Goal: Information Seeking & Learning: Learn about a topic

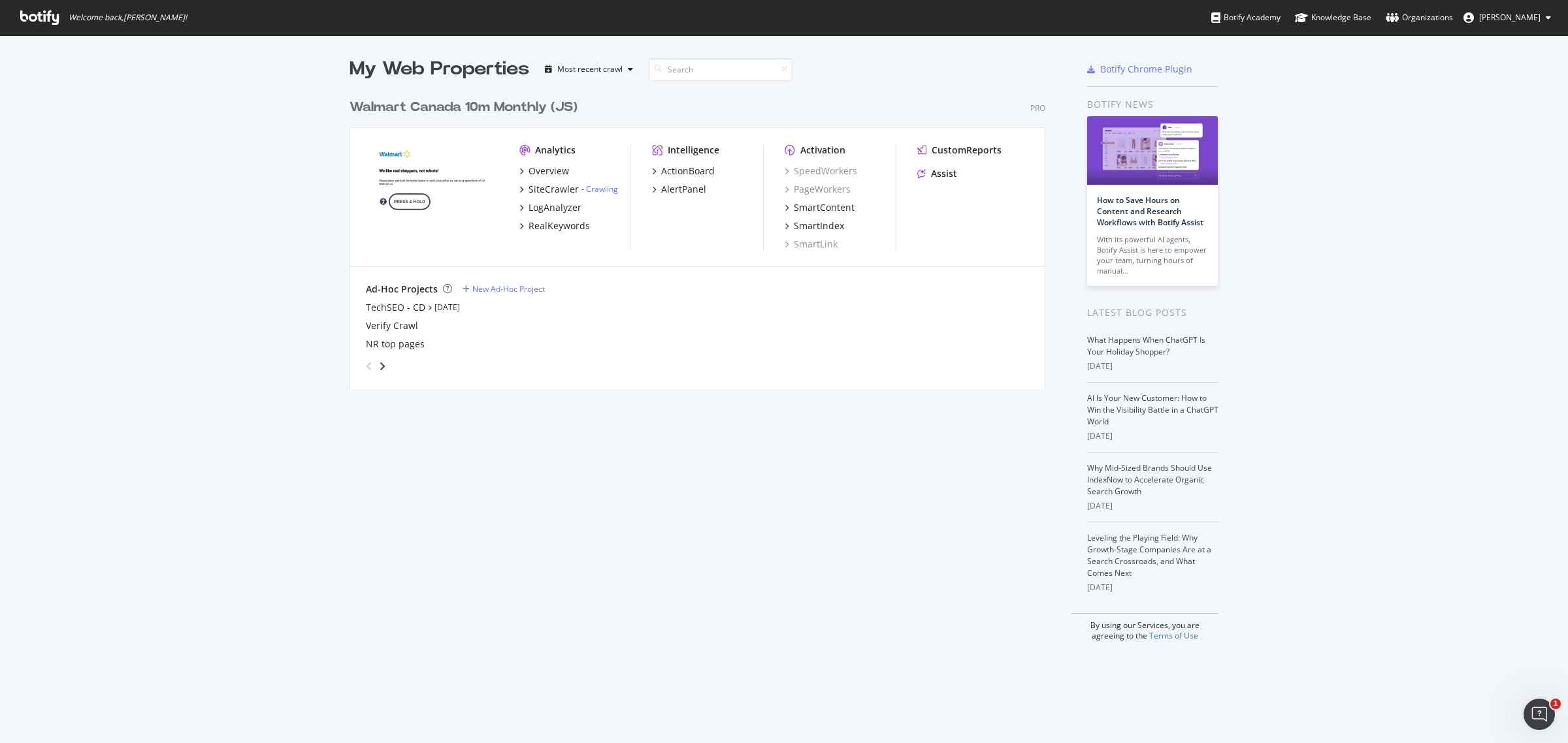
scroll to position [732, 1544]
click at [519, 190] on icon "grid" at bounding box center [521, 189] width 4 height 7
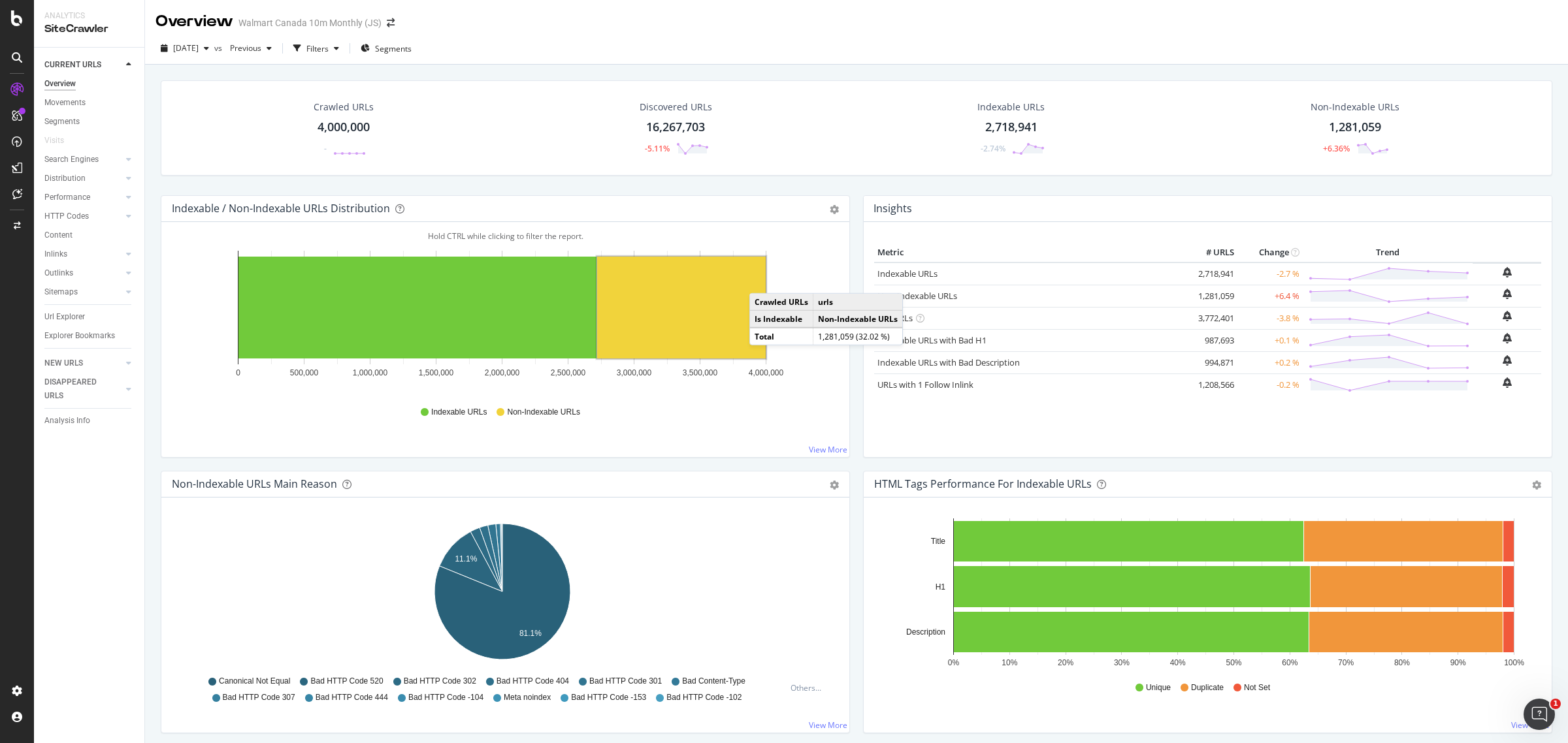
click at [154, 184] on div "Crawled URLs 4,000,000 - Discovered URLs 16,267,703 -5.11% Indexable URLs 2,718…" at bounding box center [857, 137] width 1405 height 115
click at [942, 20] on div "Overview Walmart Canada 10m Monthly (JS)" at bounding box center [857, 16] width 1423 height 33
click at [155, 188] on div "Crawled URLs 4,000,000 - Discovered URLs 16,267,703 -5.11% Indexable URLs 2,718…" at bounding box center [857, 137] width 1405 height 115
click at [72, 318] on div "Url Explorer" at bounding box center [65, 317] width 41 height 14
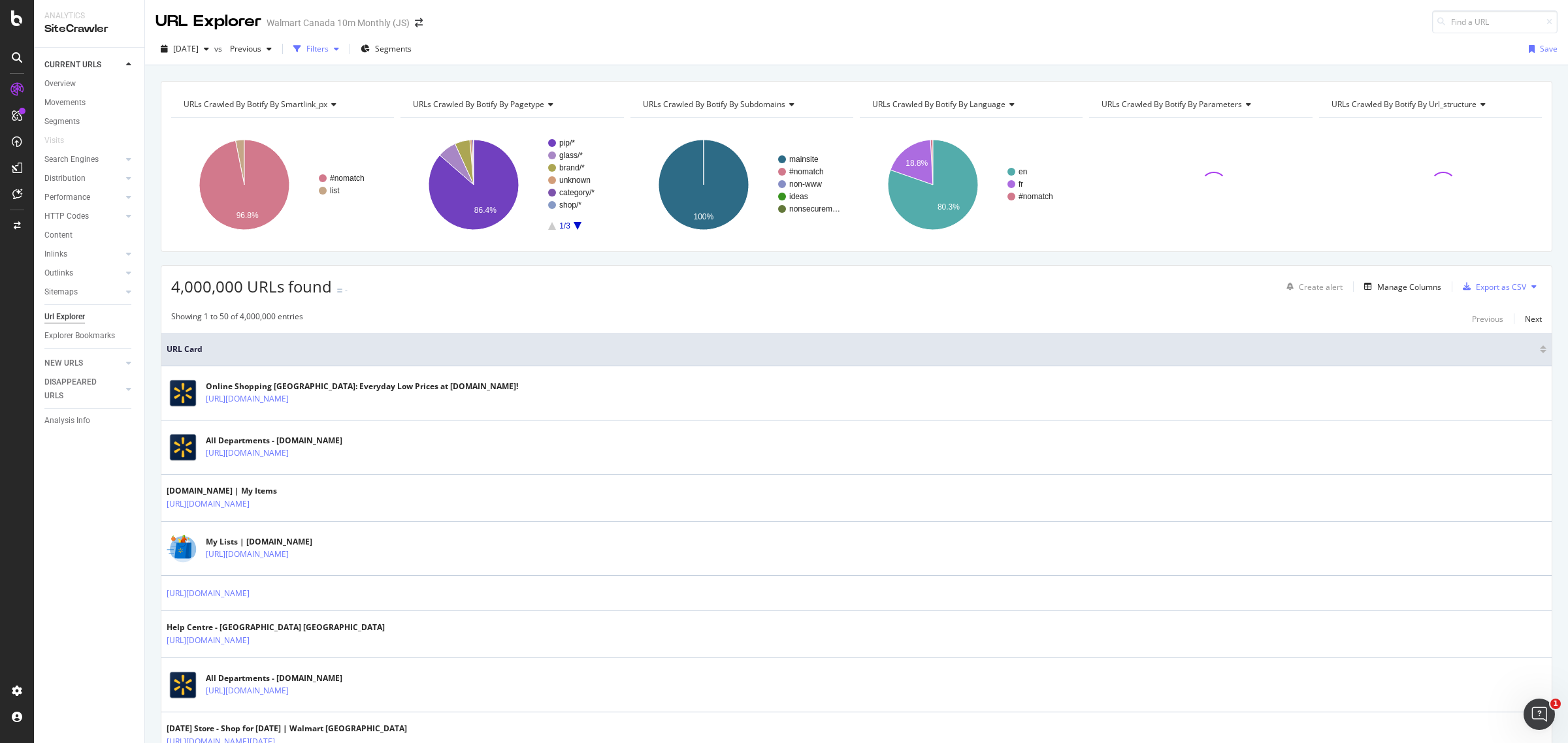
click at [328, 47] on div "Filters" at bounding box center [317, 49] width 22 height 11
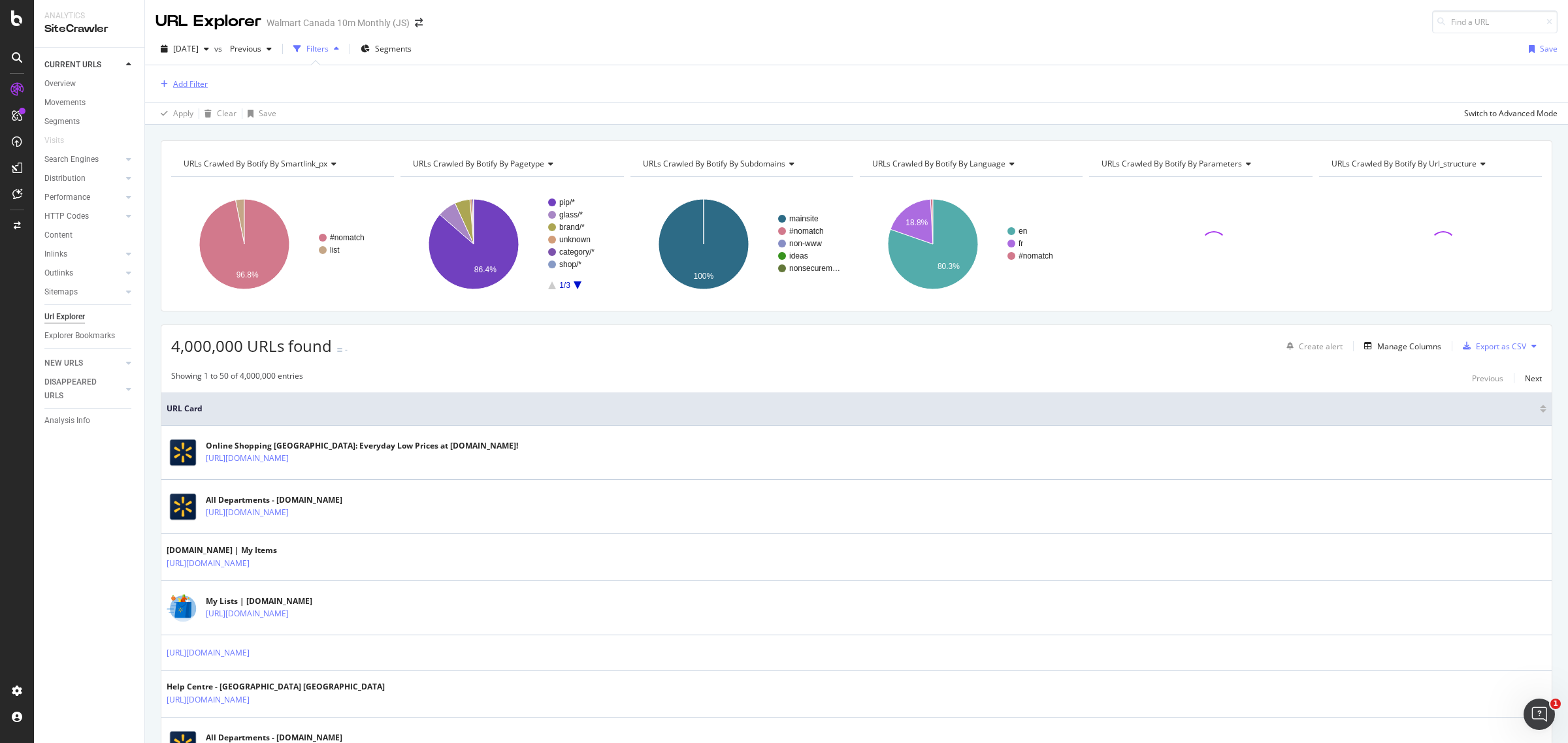
click at [183, 83] on div "Add Filter" at bounding box center [190, 84] width 34 height 11
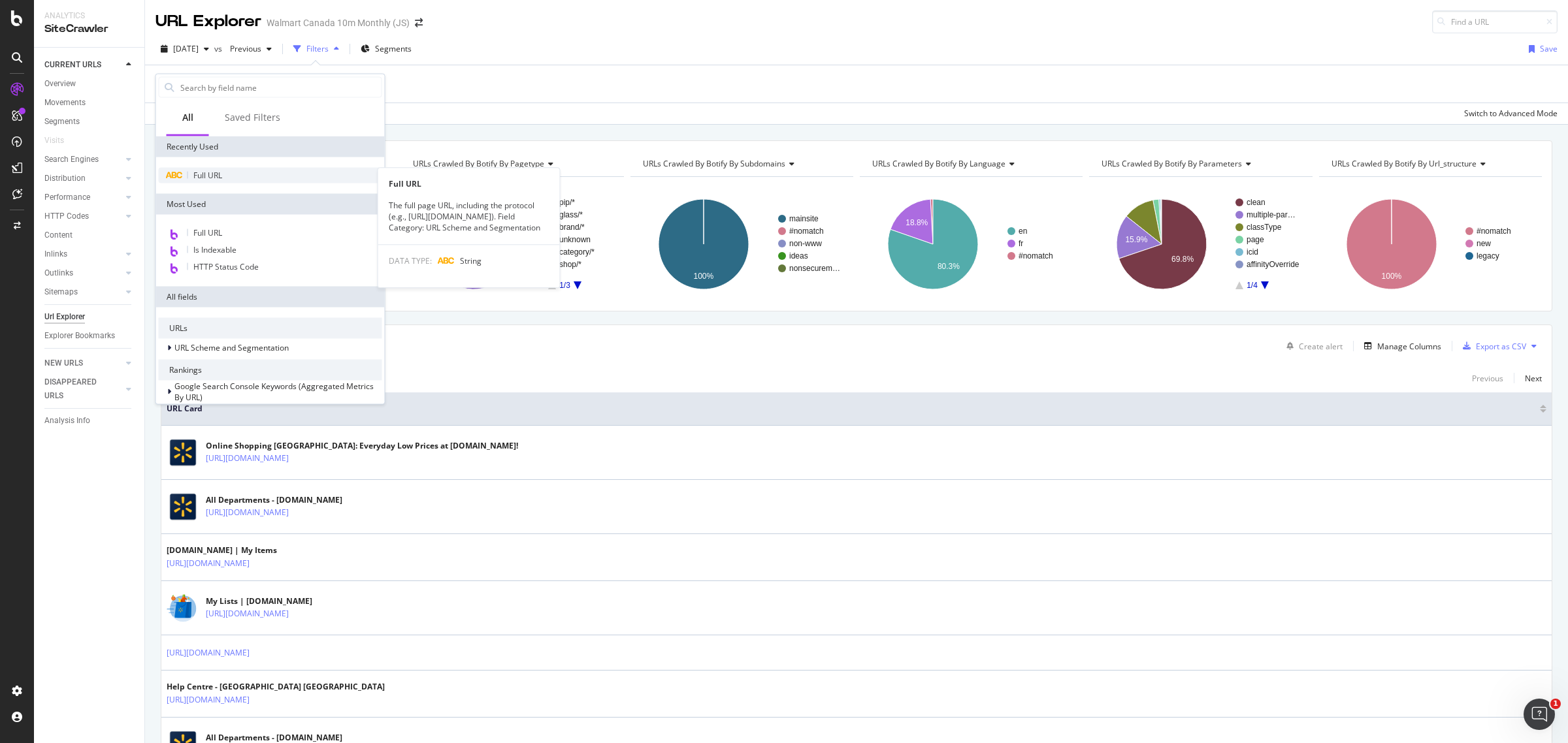
click at [198, 170] on span "Full URL" at bounding box center [207, 176] width 29 height 11
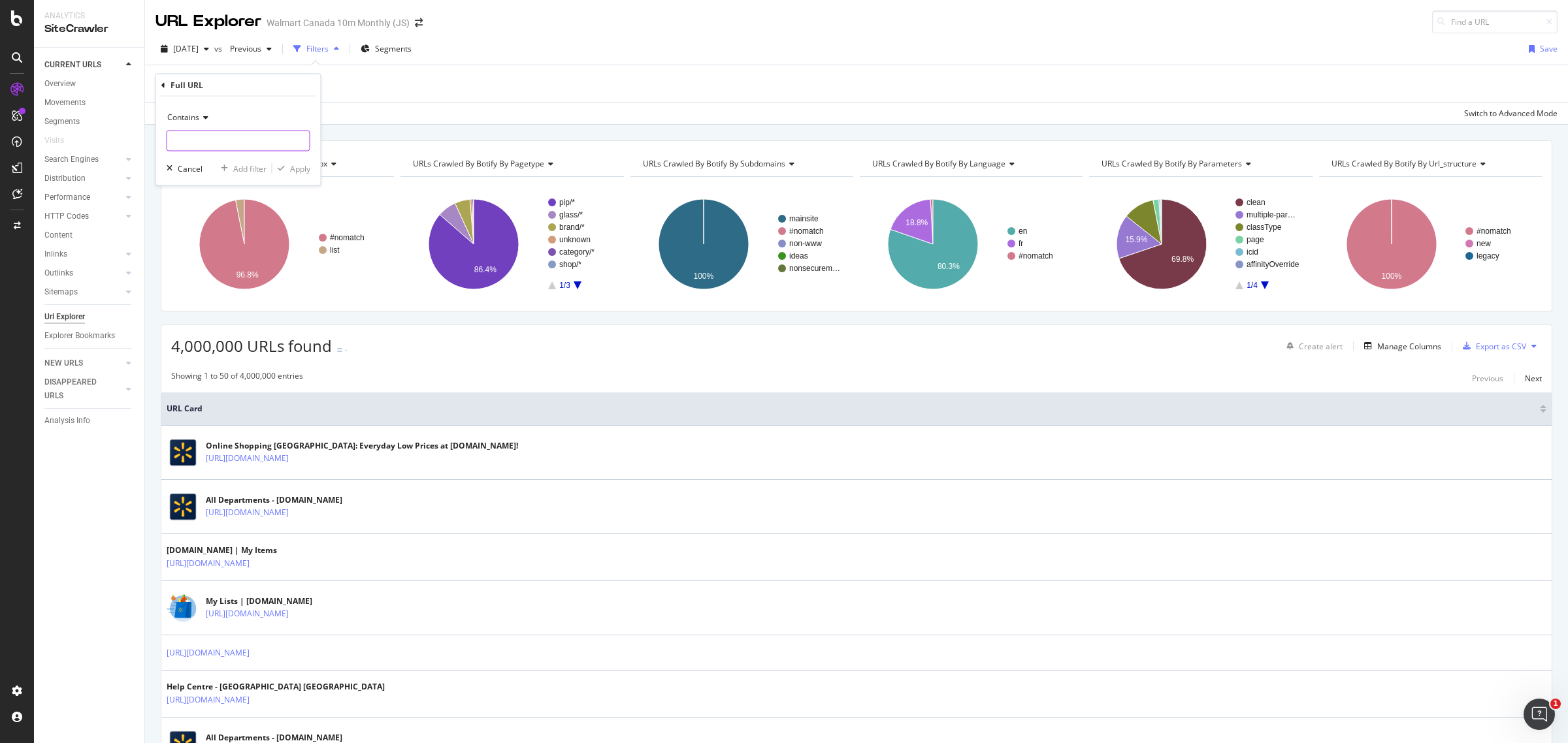
click at [199, 136] on input "text" at bounding box center [238, 141] width 142 height 21
paste input "[URL][DOMAIN_NAME]"
type input "[URL][DOMAIN_NAME]"
click at [299, 167] on div "Apply" at bounding box center [300, 168] width 20 height 11
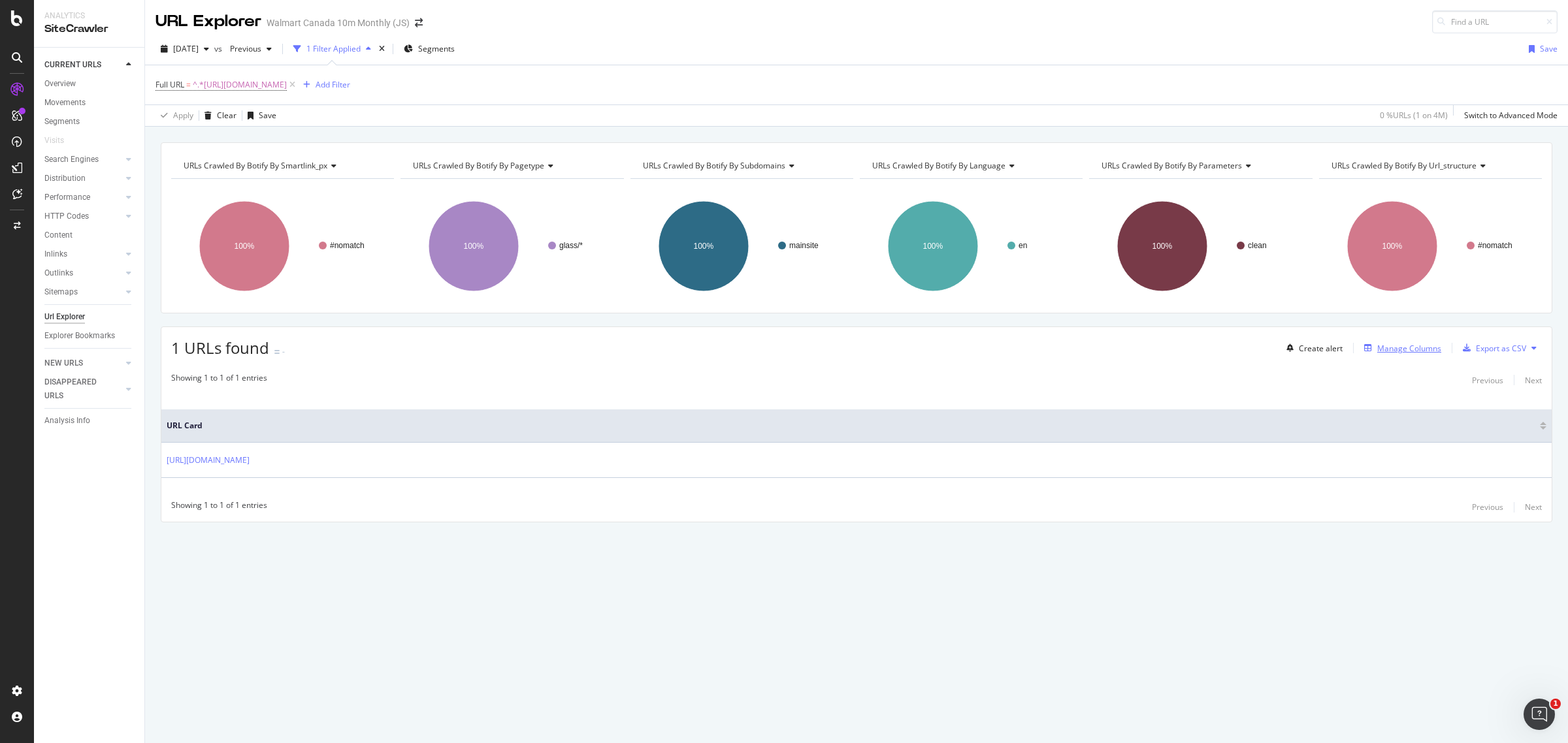
click at [1408, 343] on div "Manage Columns" at bounding box center [1400, 349] width 82 height 15
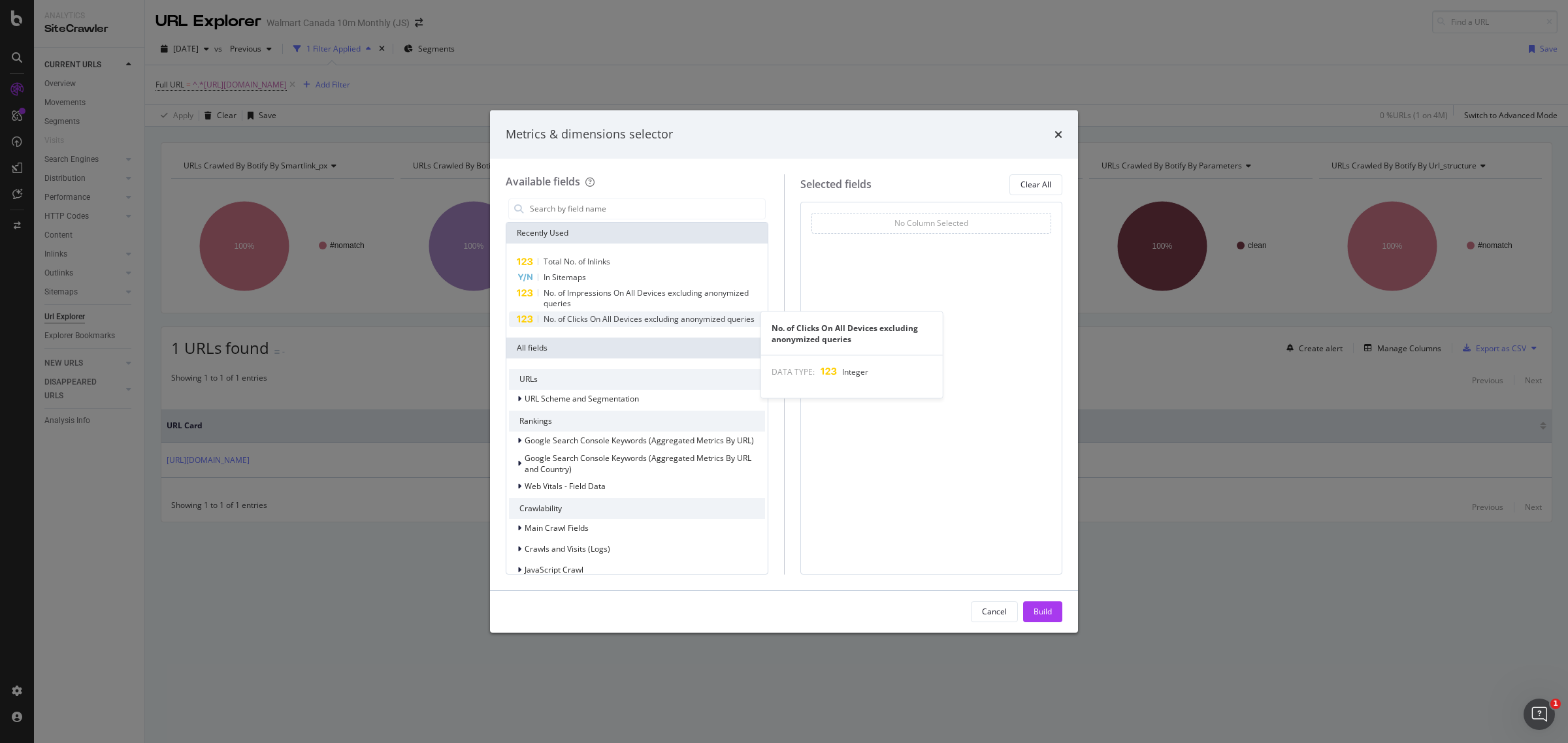
click at [583, 318] on span "No. of Clicks On All Devices excluding anonymized queries" at bounding box center [649, 319] width 211 height 11
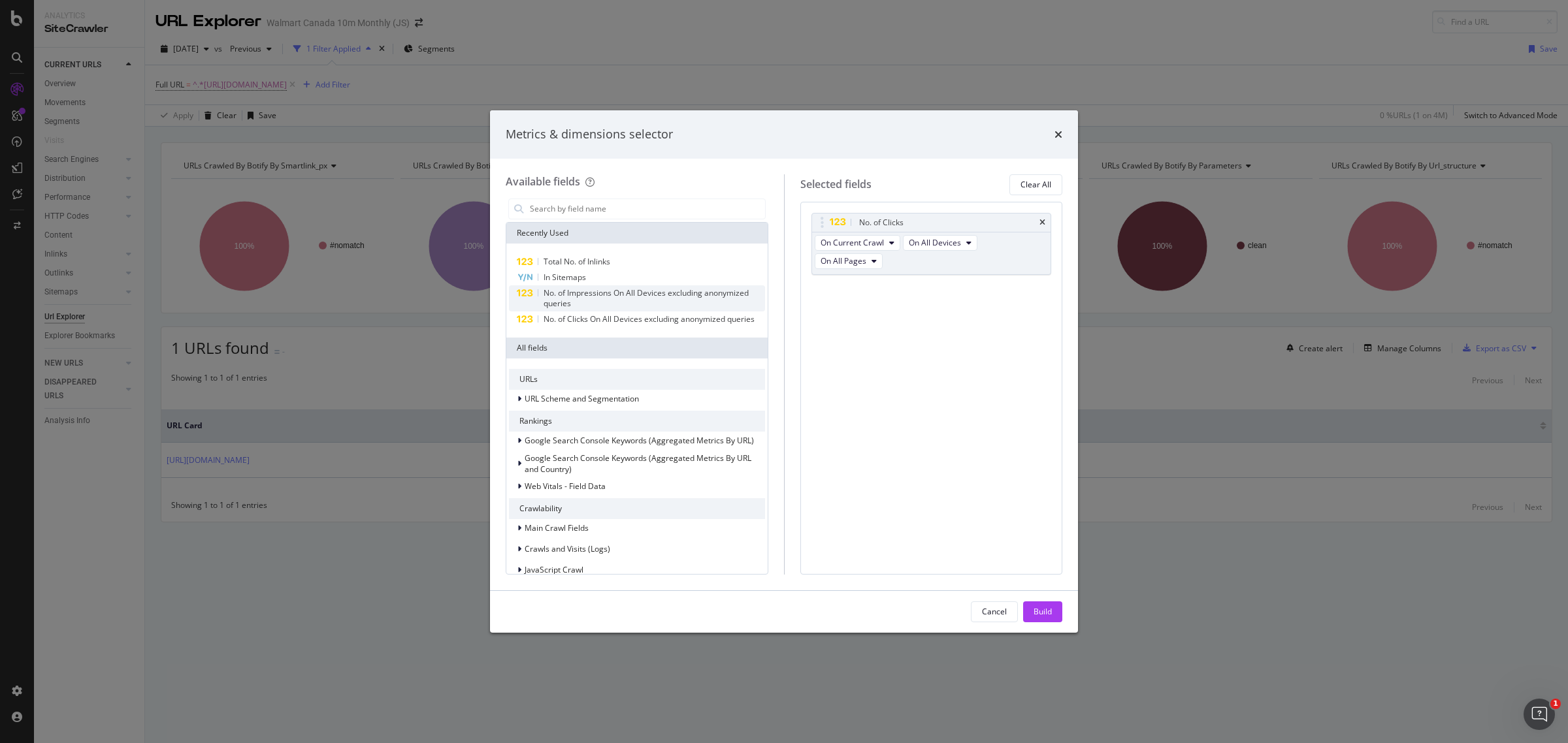
click at [580, 296] on span "No. of Impressions On All Devices excluding anonymized queries" at bounding box center [646, 298] width 205 height 21
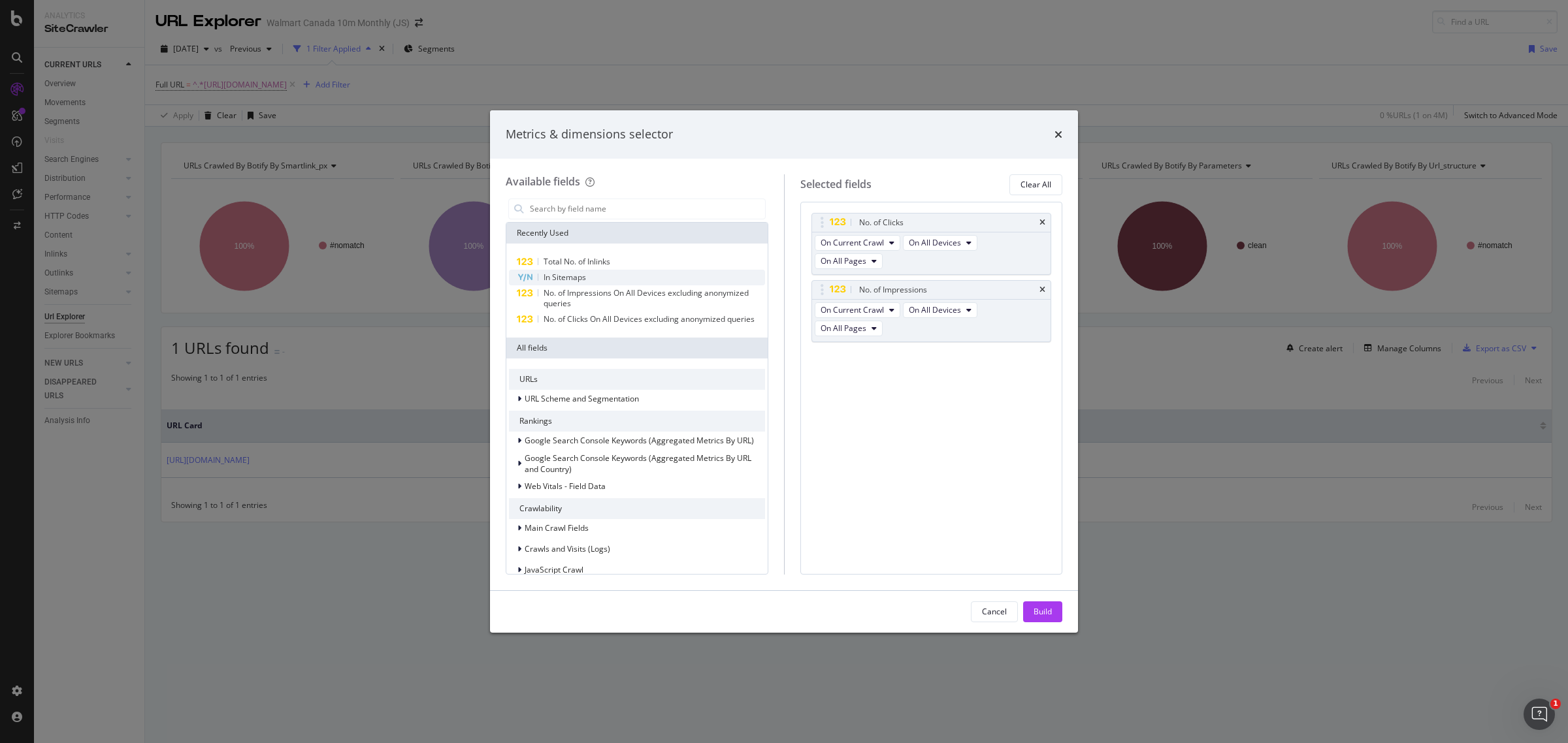
click at [570, 275] on span "In Sitemaps" at bounding box center [565, 278] width 42 height 11
click at [582, 260] on span "Total No. of Inlinks" at bounding box center [577, 262] width 67 height 11
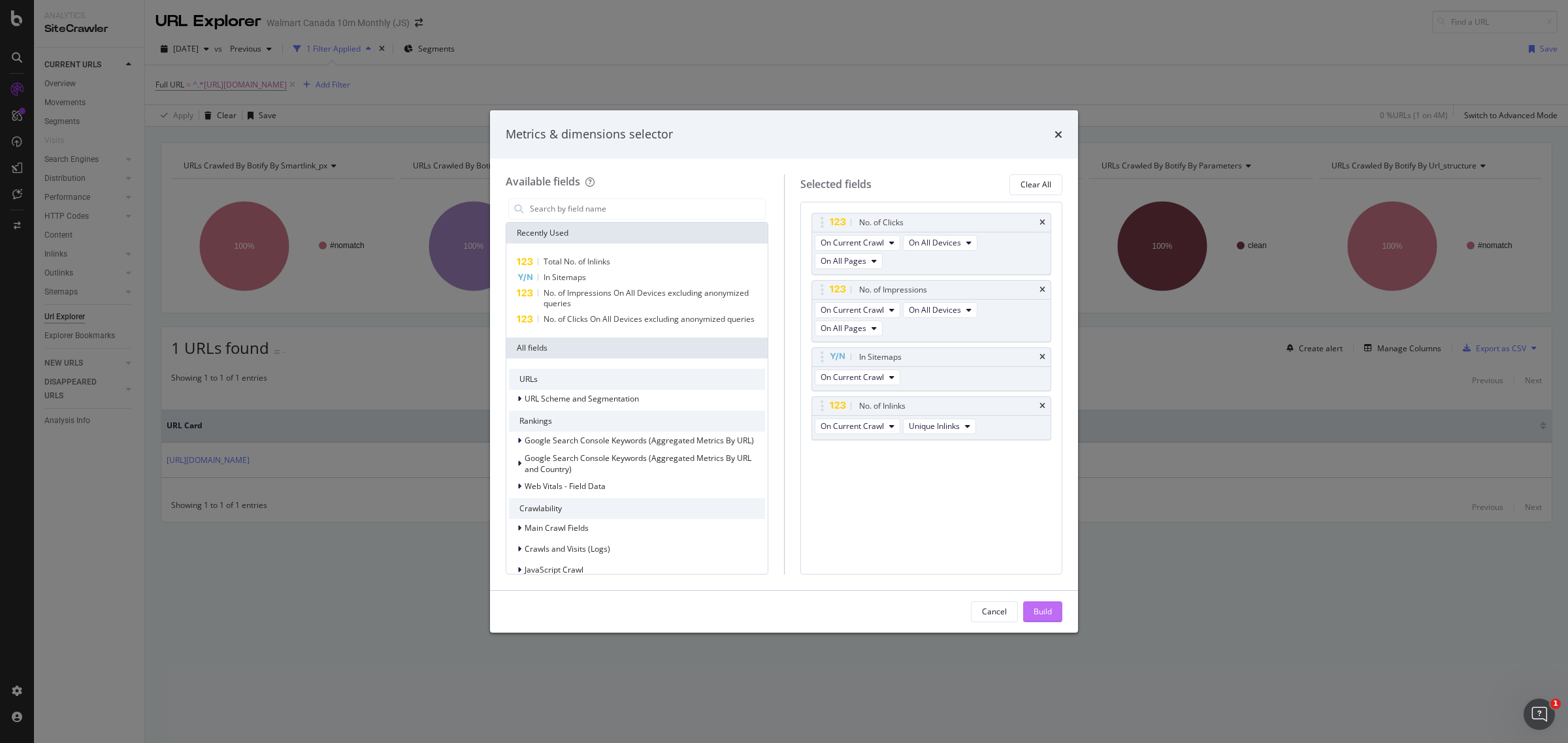
click at [1045, 612] on div "Build" at bounding box center [1043, 612] width 18 height 11
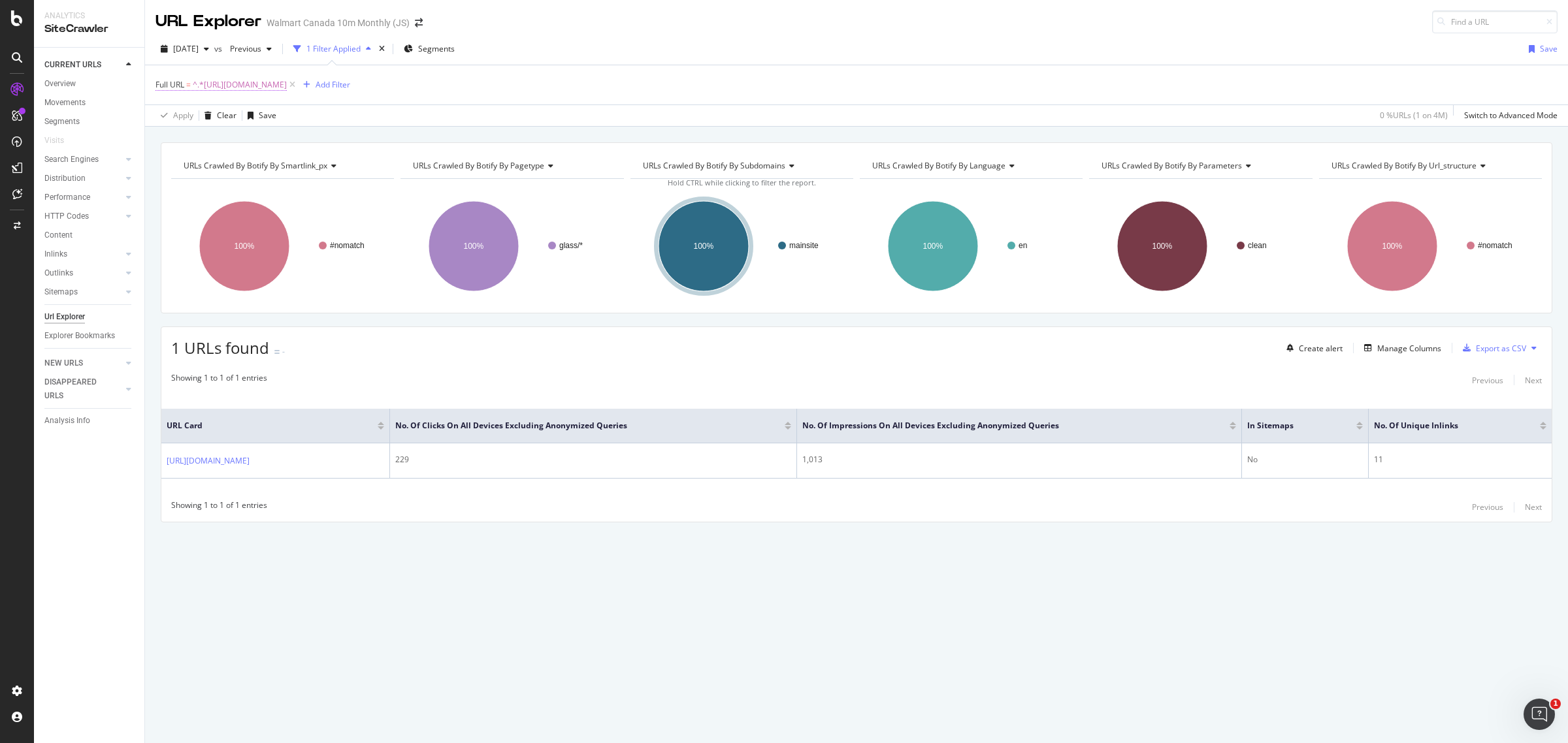
click at [287, 83] on span "^.*[URL][DOMAIN_NAME]" at bounding box center [239, 85] width 94 height 18
click at [301, 136] on icon at bounding box center [300, 139] width 7 height 9
click at [266, 138] on input "text" at bounding box center [238, 140] width 142 height 21
paste input "[URL][DOMAIN_NAME]"
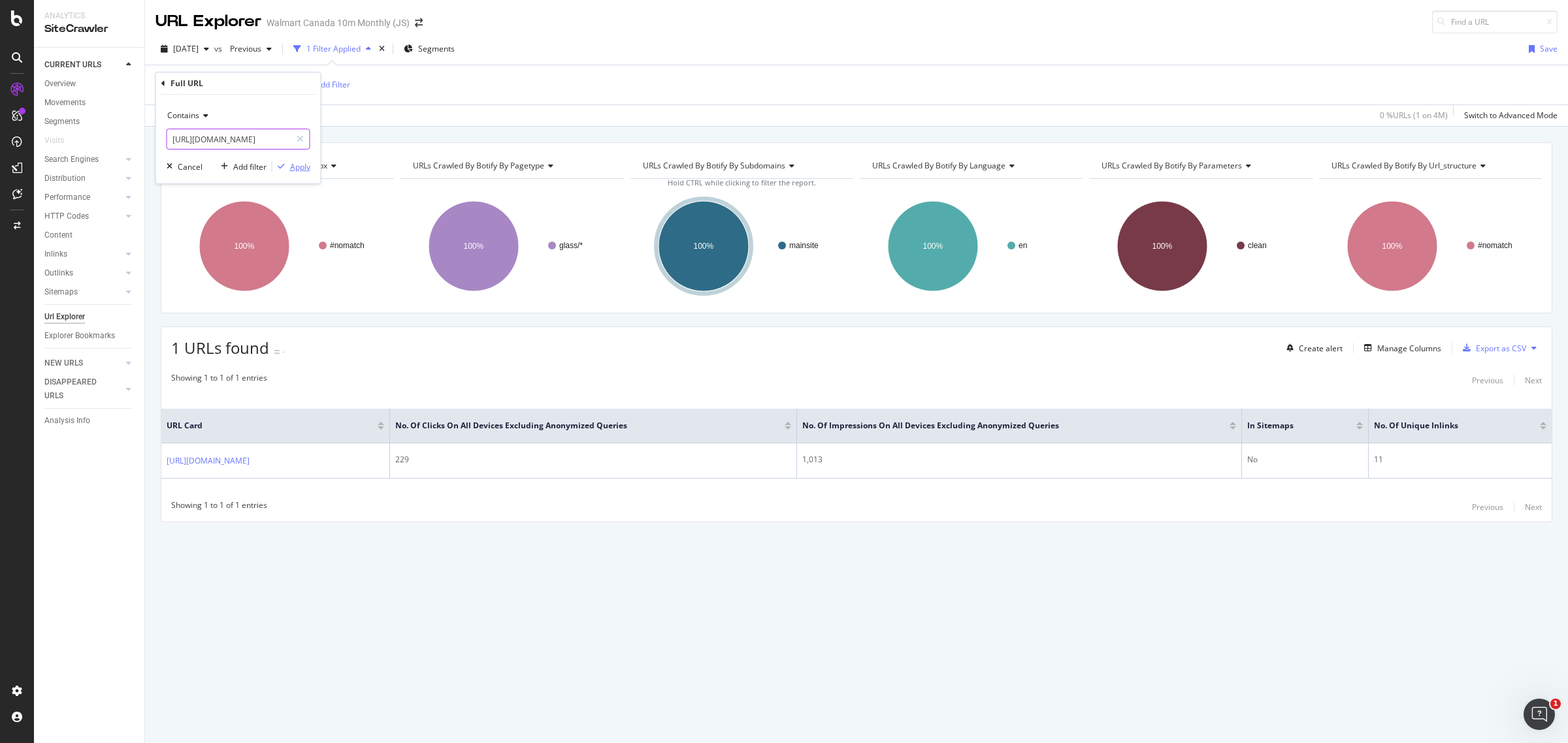
type input "[URL][DOMAIN_NAME]"
click at [305, 168] on div "Apply" at bounding box center [300, 167] width 20 height 11
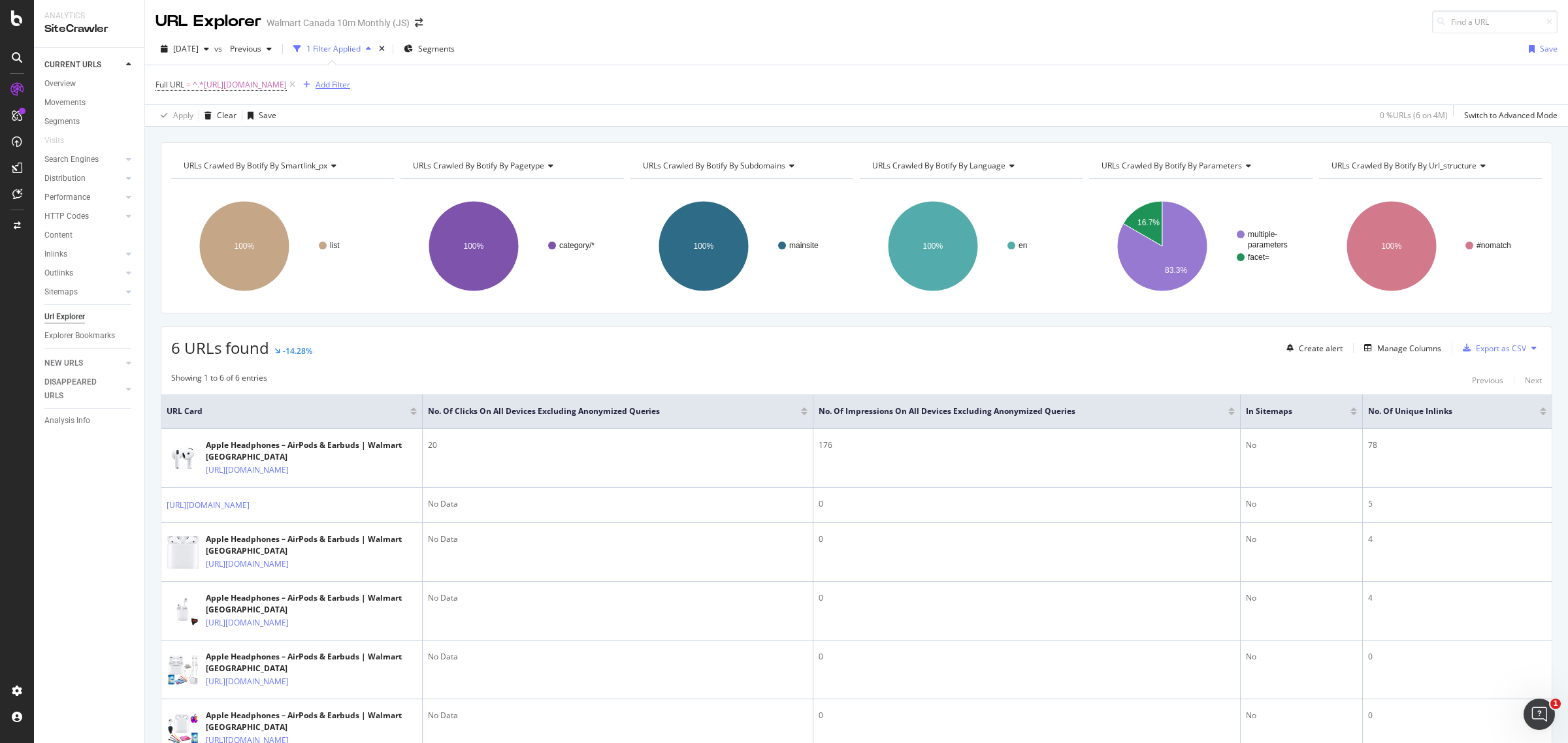
click at [350, 80] on div "Add Filter" at bounding box center [332, 85] width 34 height 11
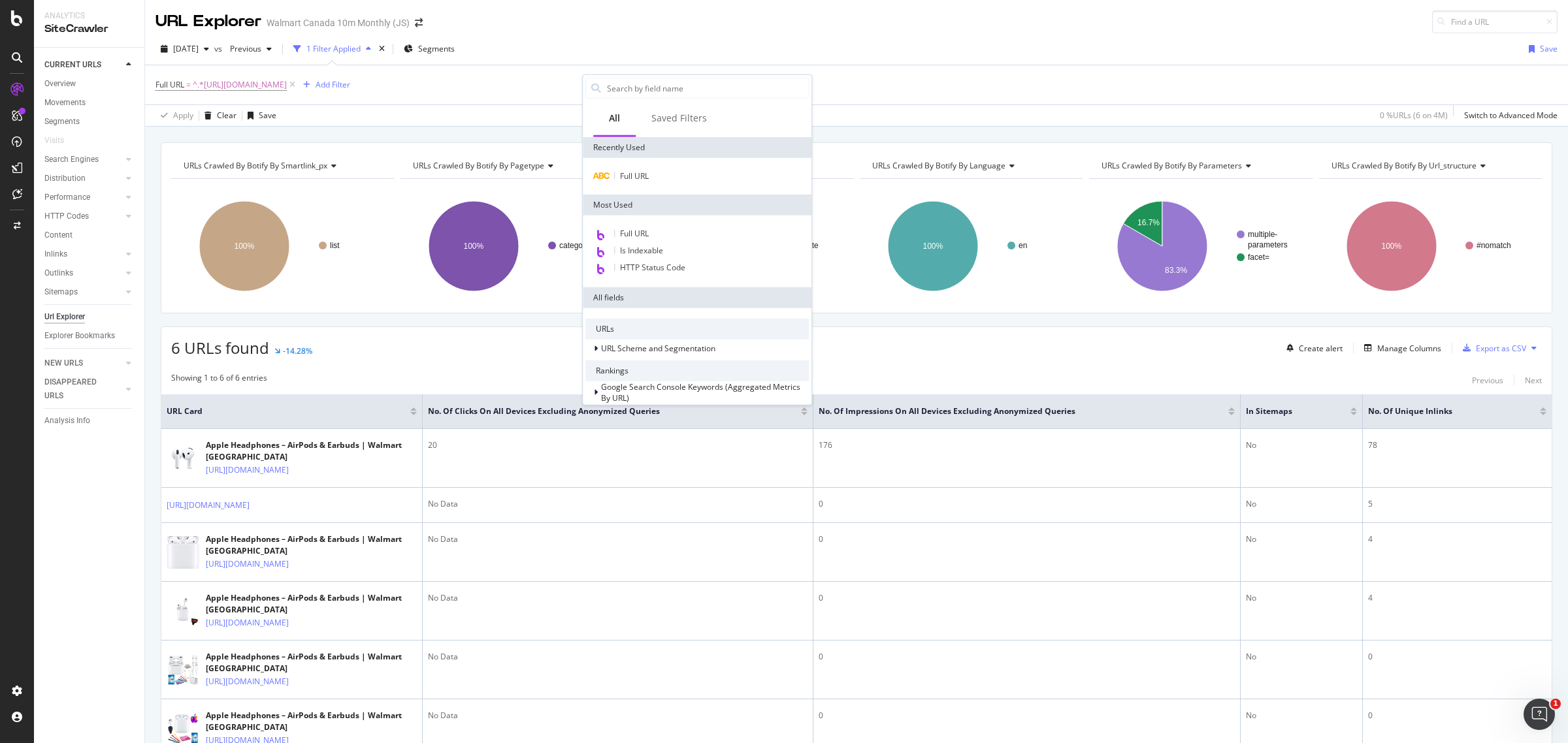
click at [155, 272] on div "URLs Crawled By Botify By smartlink_px Chart (by Value) Table Expand Export as …" at bounding box center [857, 487] width 1423 height 691
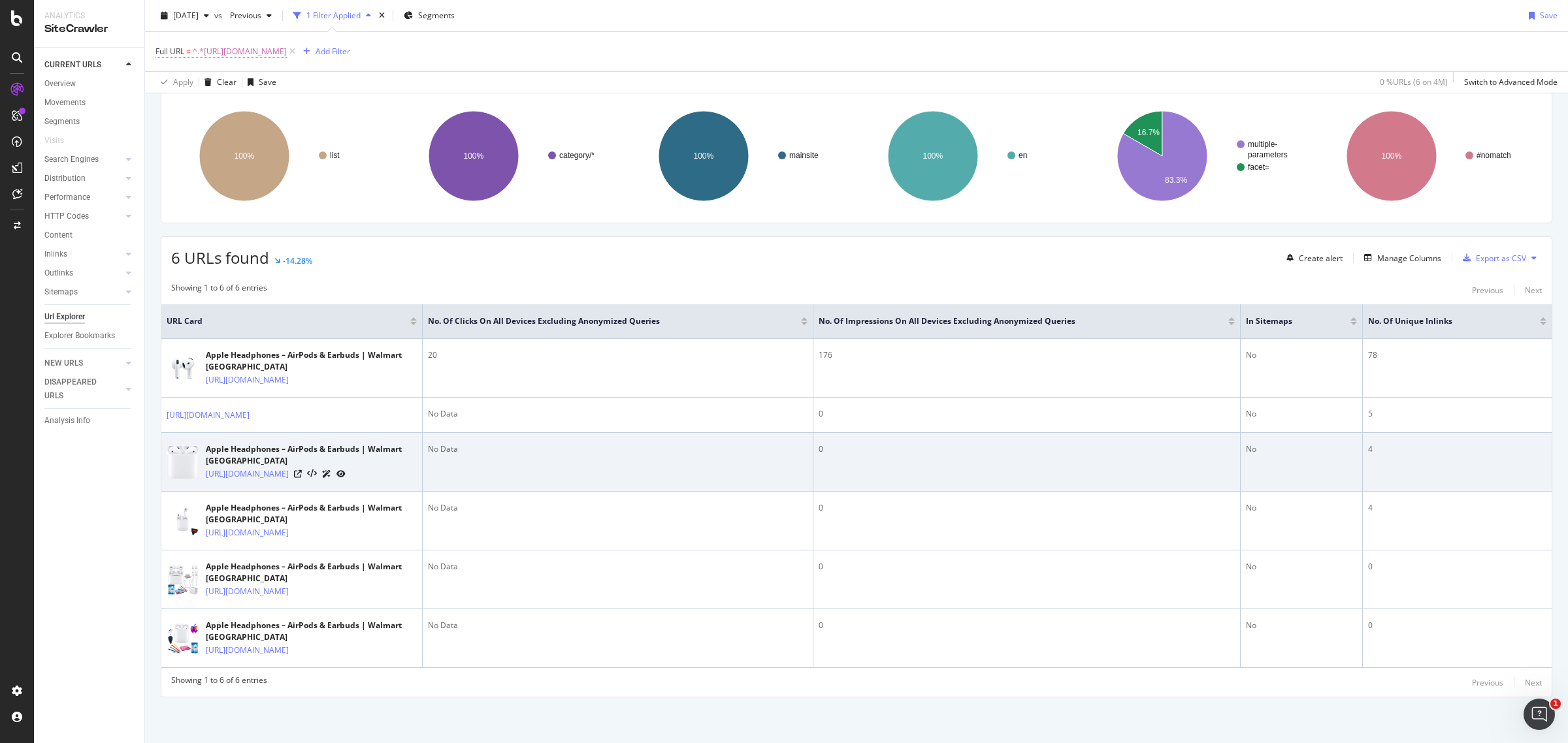
scroll to position [108, 0]
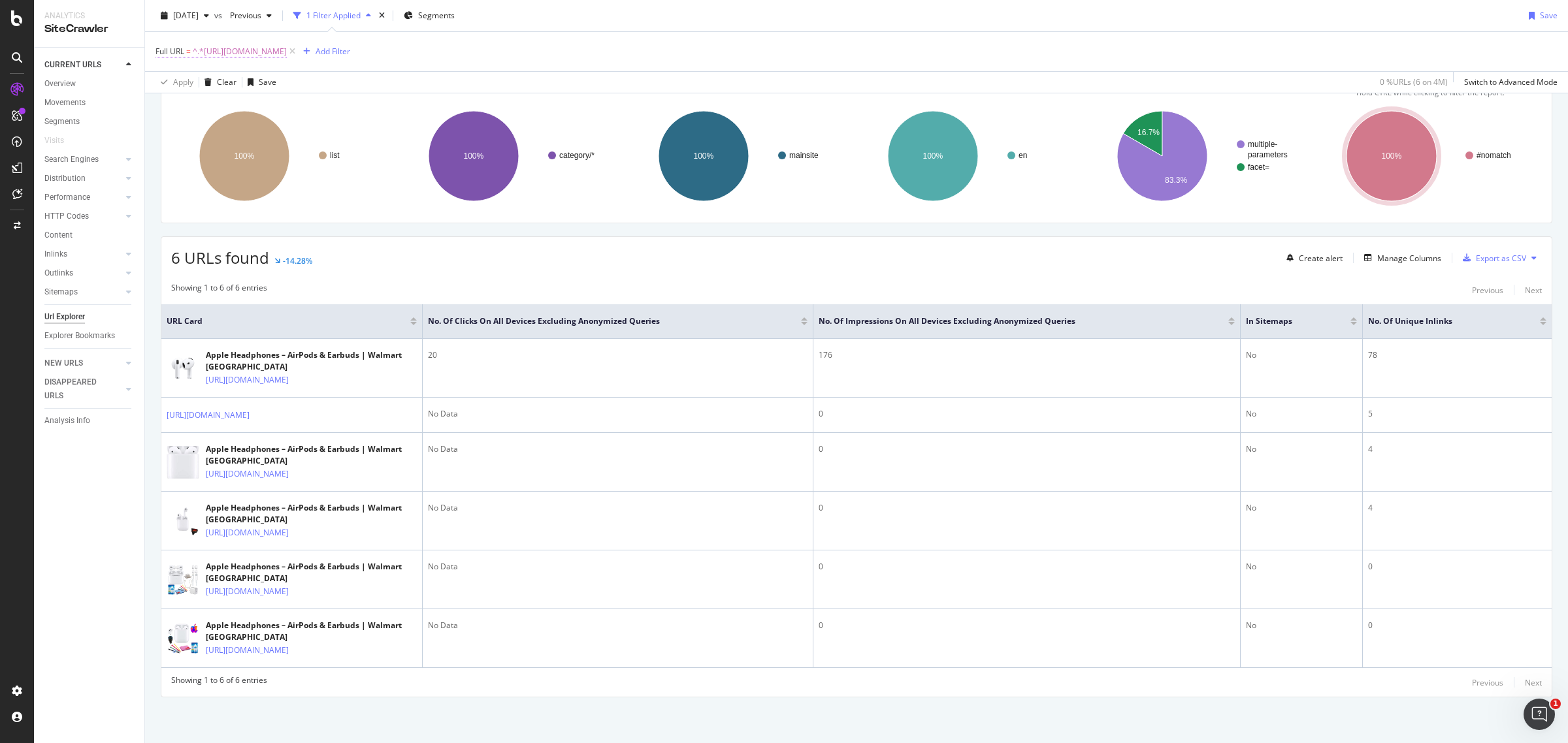
click at [287, 53] on span "^.*[URL][DOMAIN_NAME]" at bounding box center [239, 51] width 94 height 18
click at [301, 103] on icon at bounding box center [300, 105] width 7 height 9
click at [265, 112] on input "text" at bounding box center [238, 106] width 142 height 21
paste input "[URL][DOMAIN_NAME]"
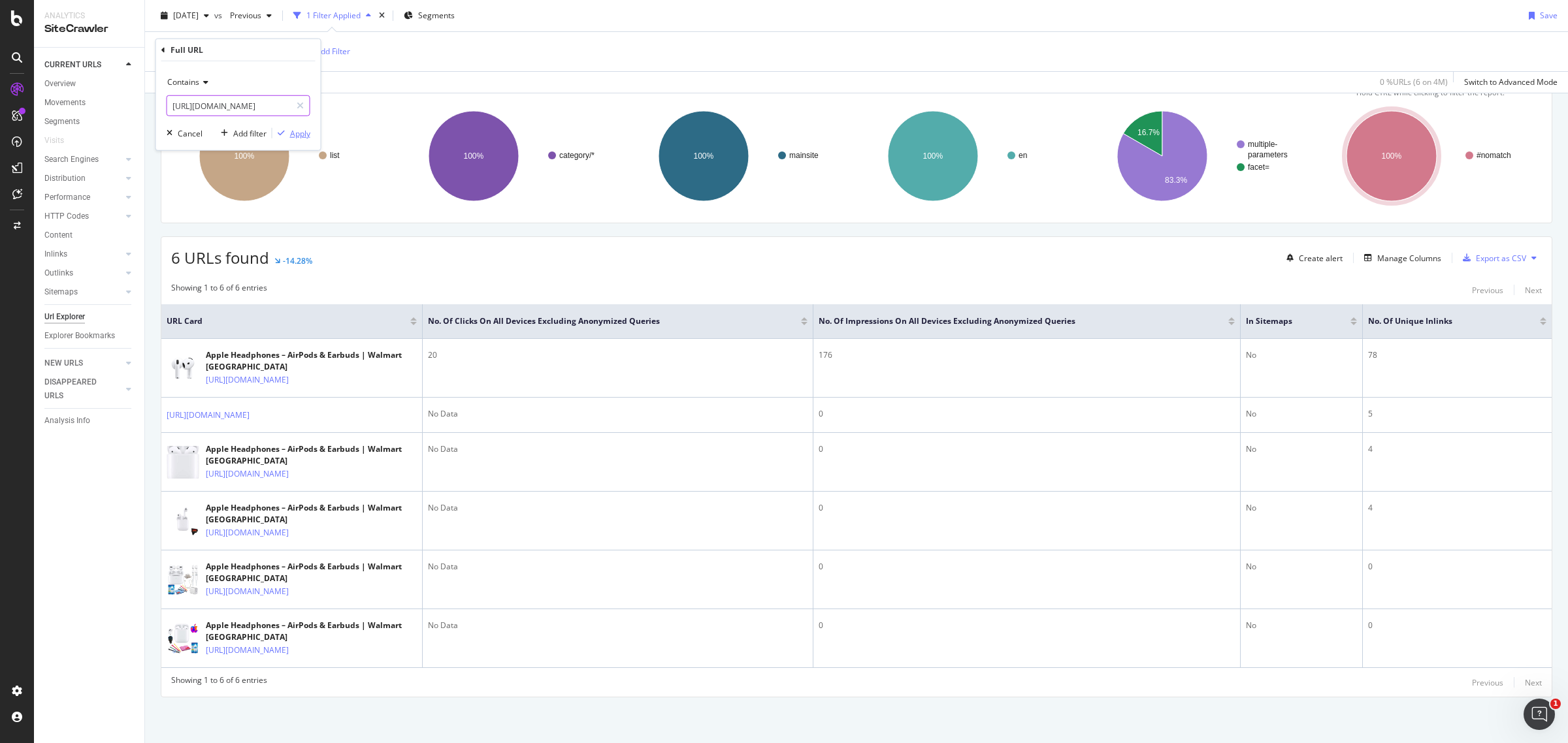
type input "[URL][DOMAIN_NAME]"
click at [290, 132] on div "Apply" at bounding box center [300, 133] width 20 height 11
